Goal: Navigation & Orientation: Find specific page/section

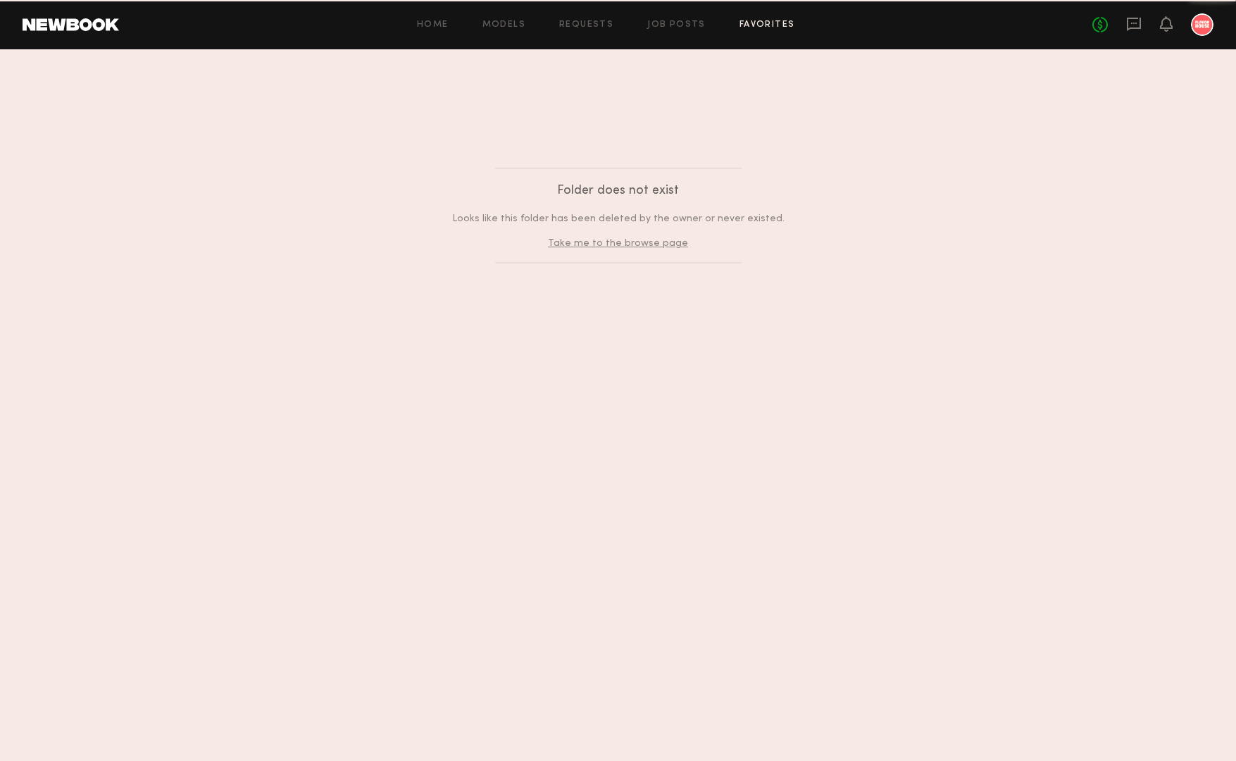
click at [747, 28] on link "Favorites" at bounding box center [768, 24] width 56 height 9
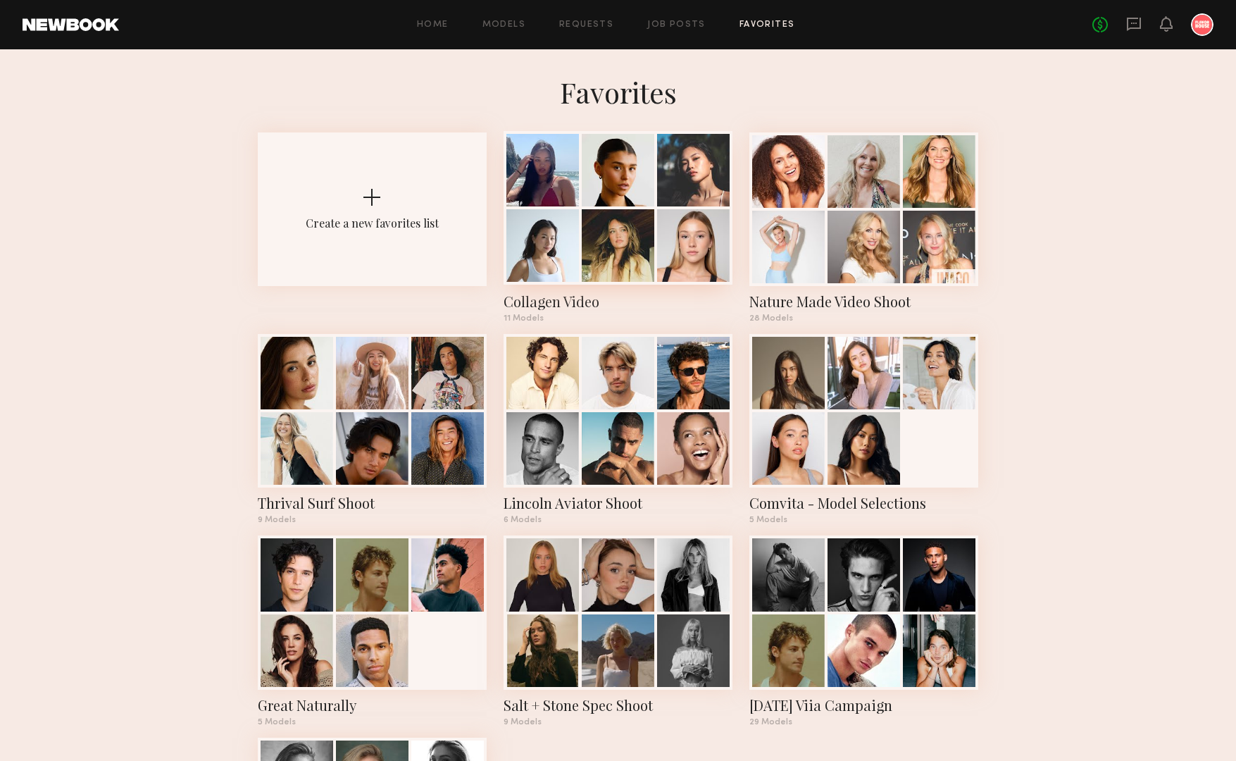
click at [674, 163] on div at bounding box center [693, 170] width 73 height 73
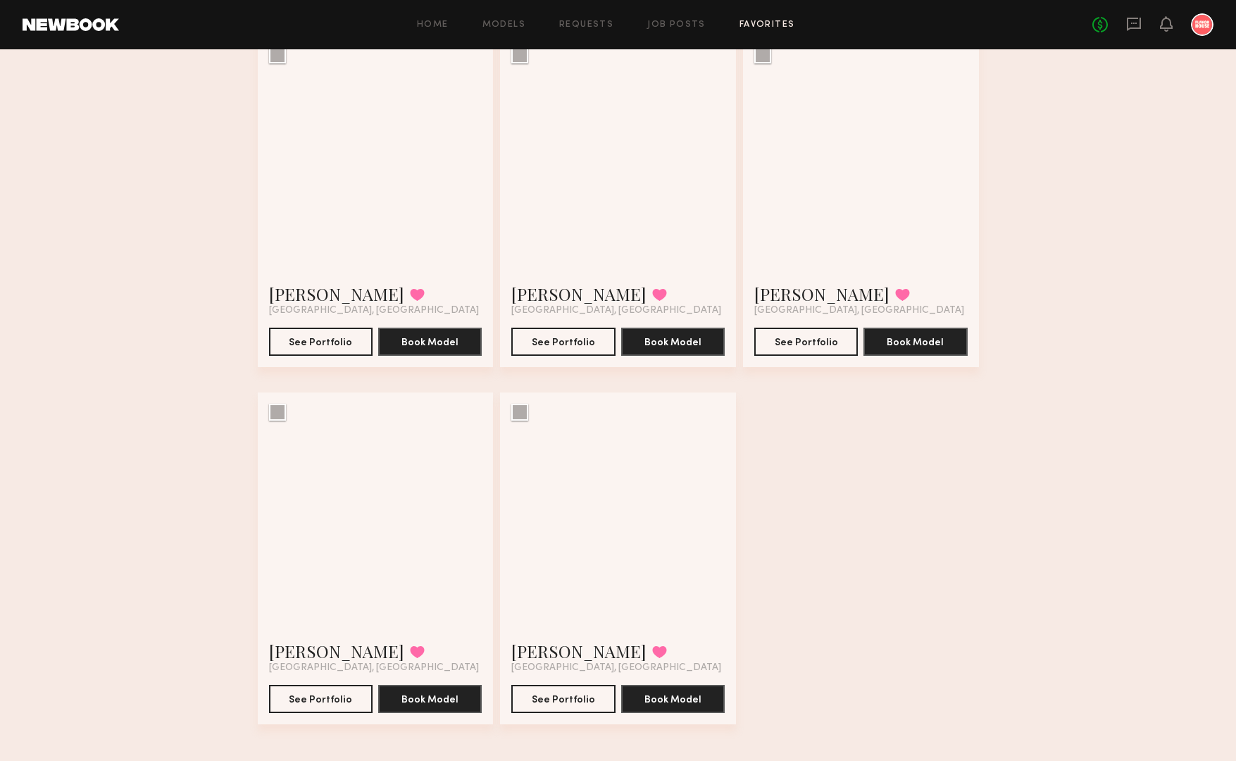
scroll to position [845, 0]
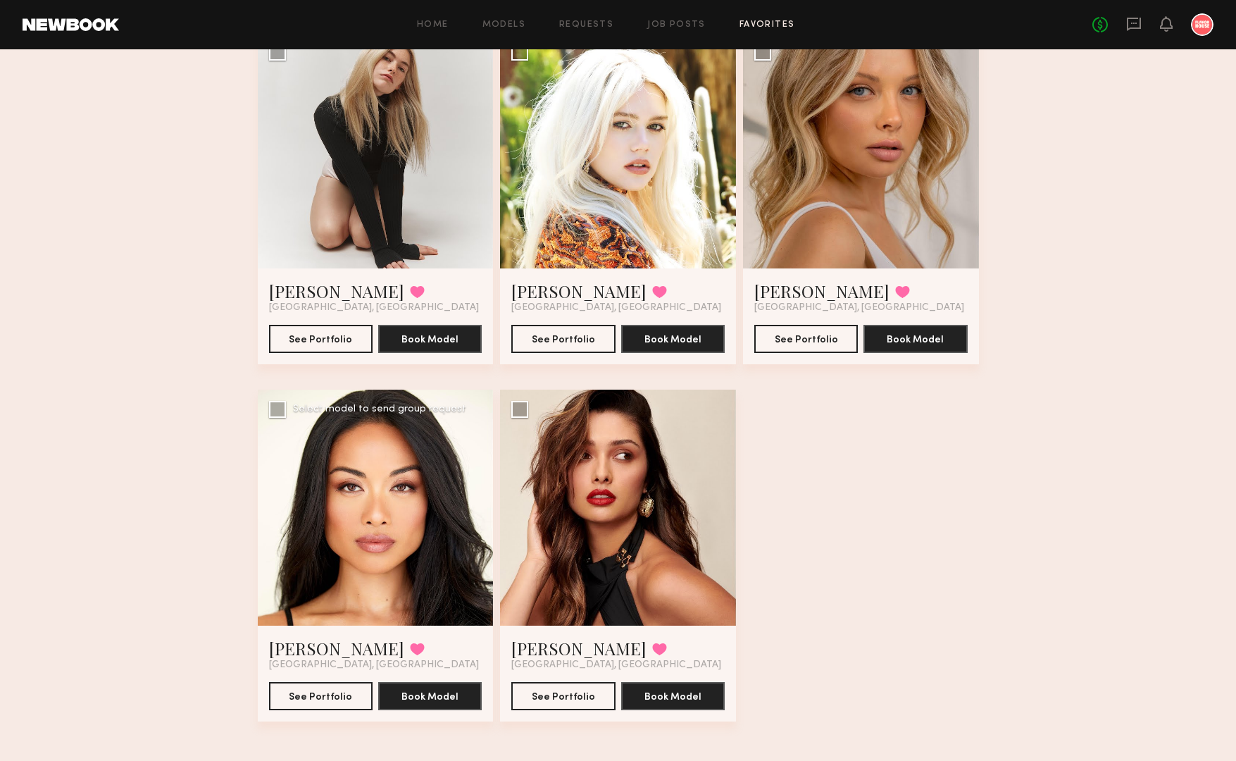
click at [369, 492] on div at bounding box center [376, 508] width 236 height 236
click at [362, 534] on div at bounding box center [376, 508] width 236 height 236
click at [301, 647] on link "[PERSON_NAME]" at bounding box center [336, 648] width 135 height 23
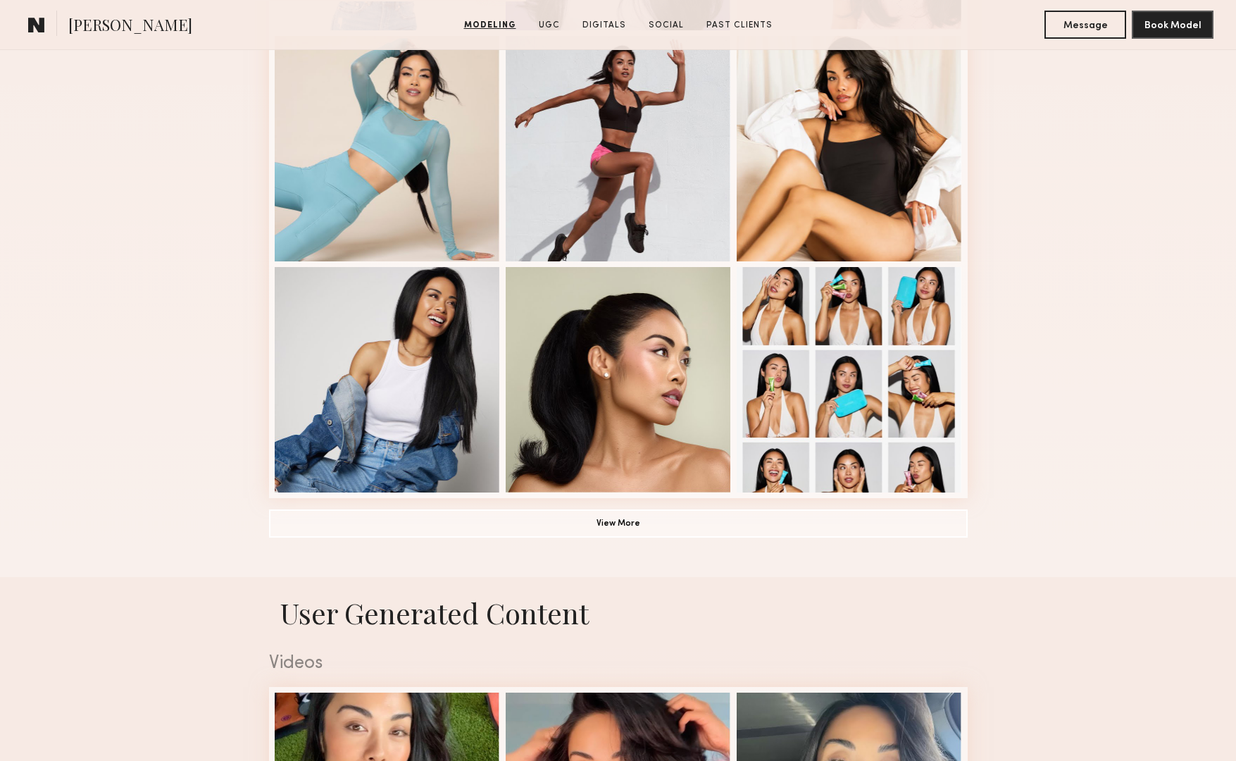
scroll to position [848, 0]
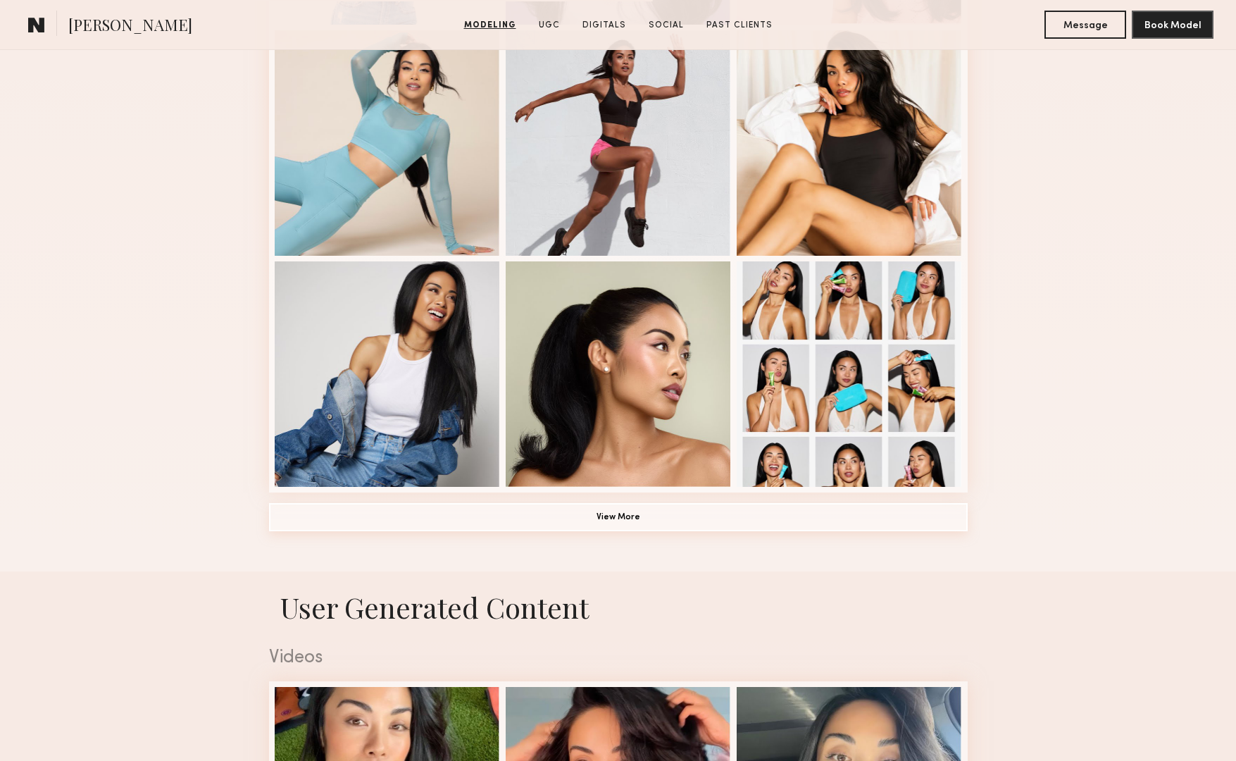
click at [620, 509] on button "View More" at bounding box center [618, 517] width 699 height 28
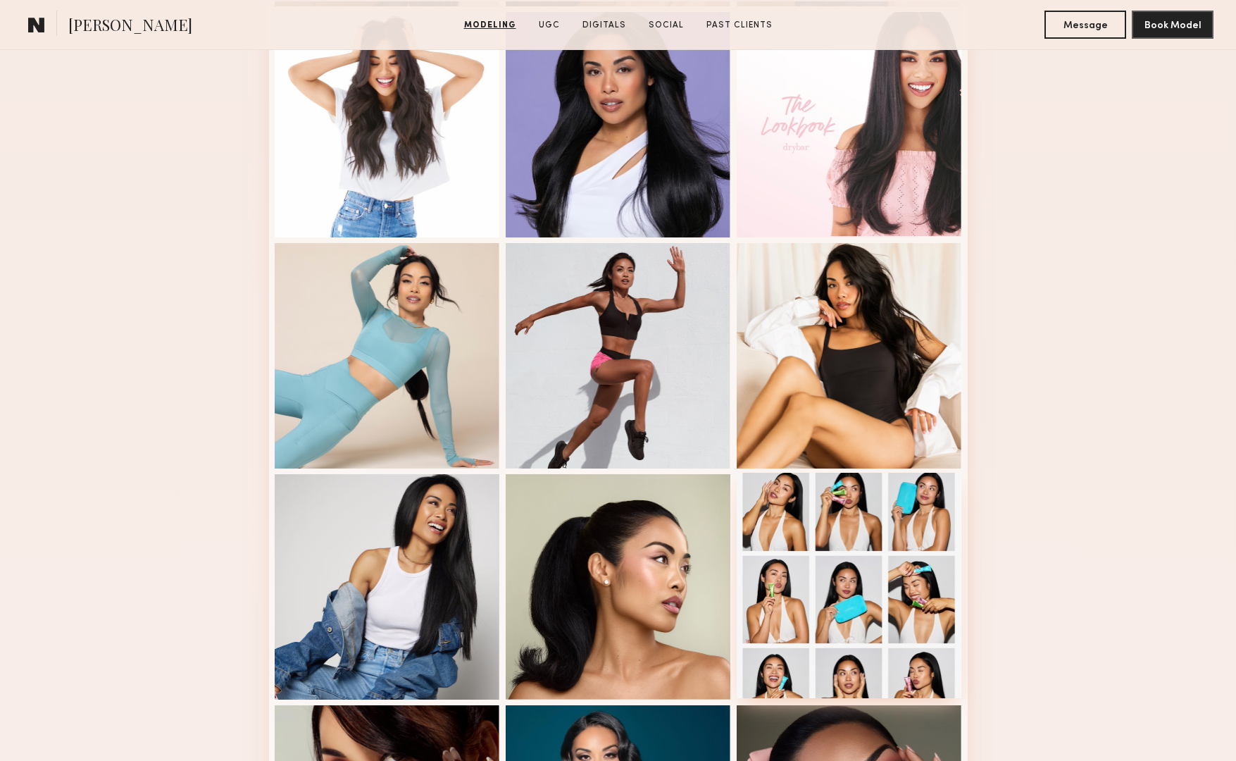
scroll to position [0, 0]
